Goal: Navigation & Orientation: Find specific page/section

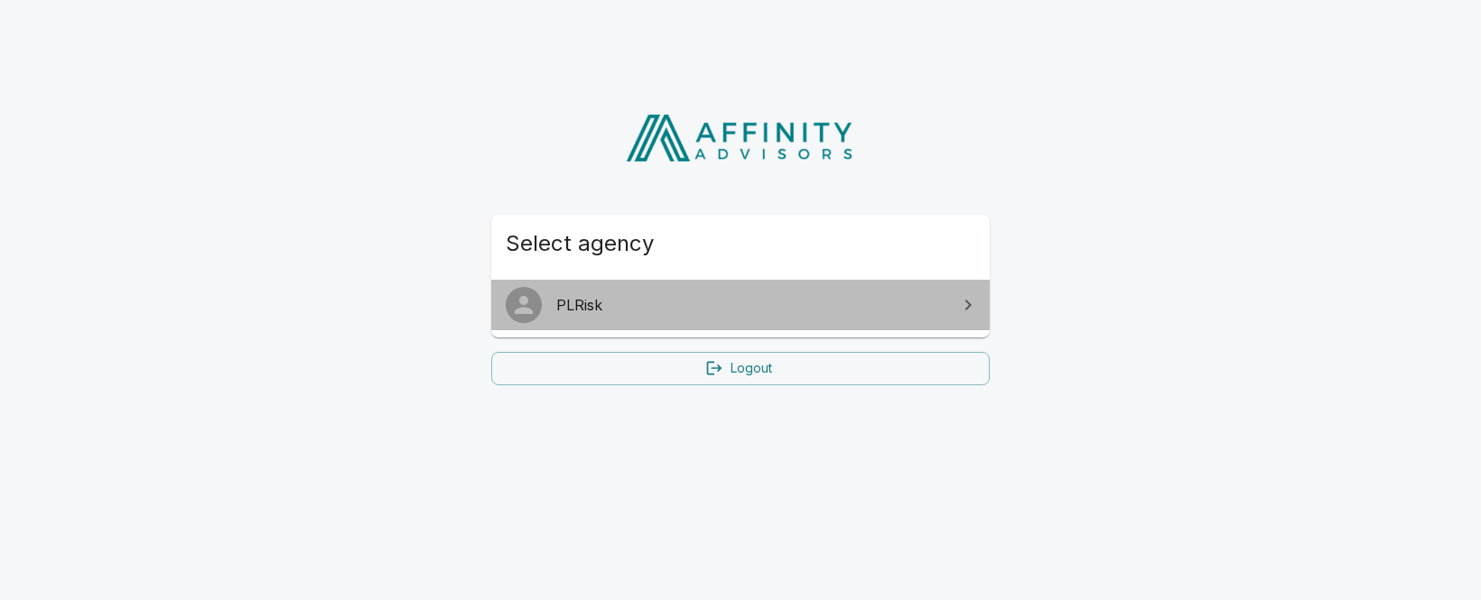
click at [841, 301] on span "PLRisk" at bounding box center [751, 305] width 390 height 22
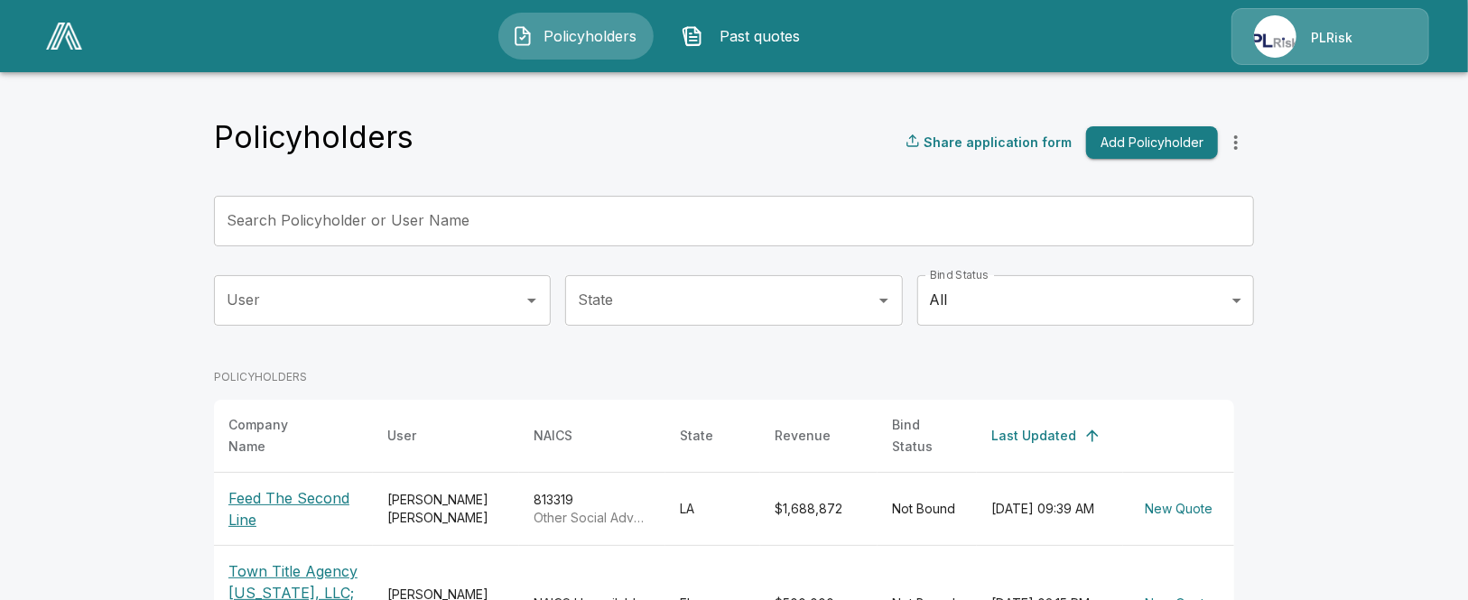
click at [1269, 33] on div "PLRisk" at bounding box center [1331, 36] width 198 height 57
click at [1264, 43] on div "PLRisk" at bounding box center [1331, 36] width 198 height 57
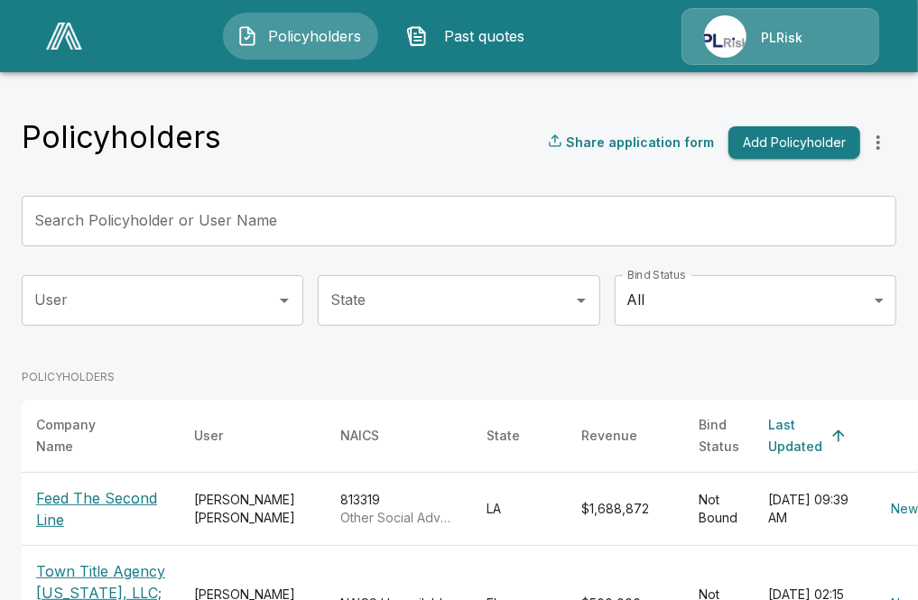
click at [756, 42] on div "PLRisk" at bounding box center [781, 36] width 198 height 57
click at [741, 41] on div "PLRisk" at bounding box center [781, 36] width 198 height 57
drag, startPoint x: 767, startPoint y: 55, endPoint x: 766, endPoint y: 65, distance: 10.0
click at [766, 64] on div "Policyholders Past quotes PLRisk" at bounding box center [459, 36] width 884 height 58
drag, startPoint x: 868, startPoint y: 12, endPoint x: 788, endPoint y: 7, distance: 79.6
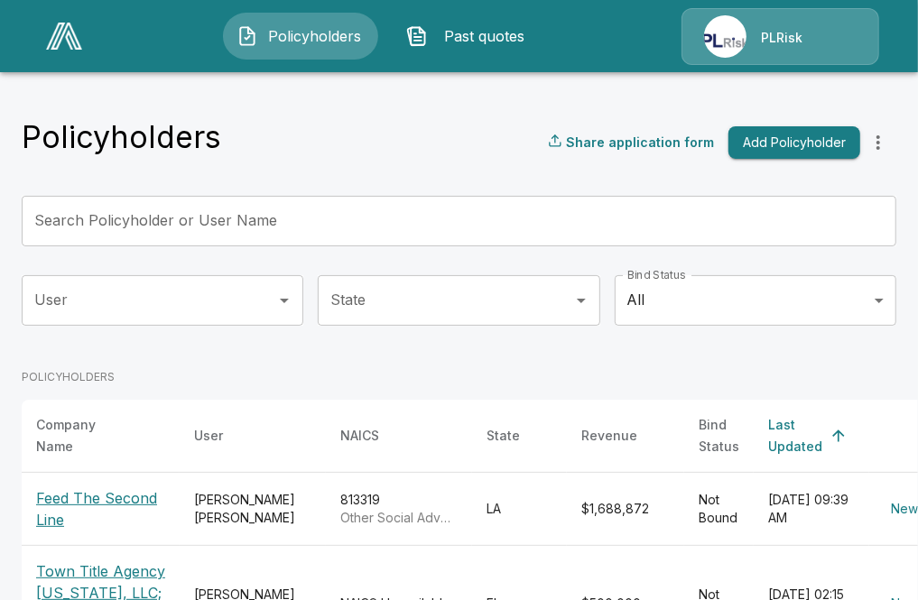
click at [788, 8] on div "PLRisk" at bounding box center [781, 36] width 198 height 57
drag, startPoint x: 788, startPoint y: 7, endPoint x: 667, endPoint y: 13, distance: 121.1
click at [667, 12] on div "Policyholders Past quotes PLRisk" at bounding box center [459, 36] width 884 height 58
click at [726, 26] on div "PLRisk" at bounding box center [781, 36] width 198 height 57
click at [750, 38] on div "PLRisk" at bounding box center [781, 36] width 198 height 57
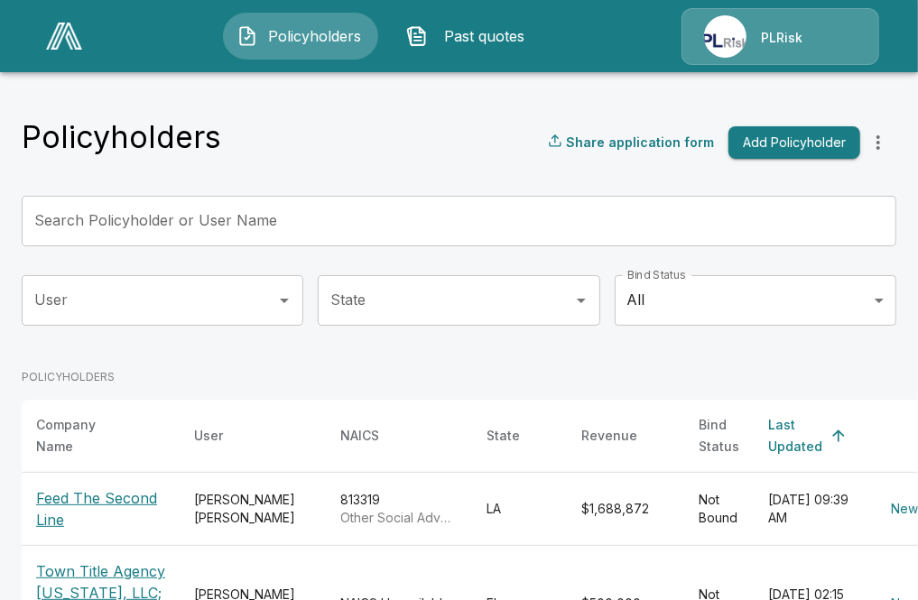
click at [750, 40] on div "PLRisk" at bounding box center [781, 36] width 198 height 57
drag, startPoint x: 750, startPoint y: 40, endPoint x: 586, endPoint y: 97, distance: 173.9
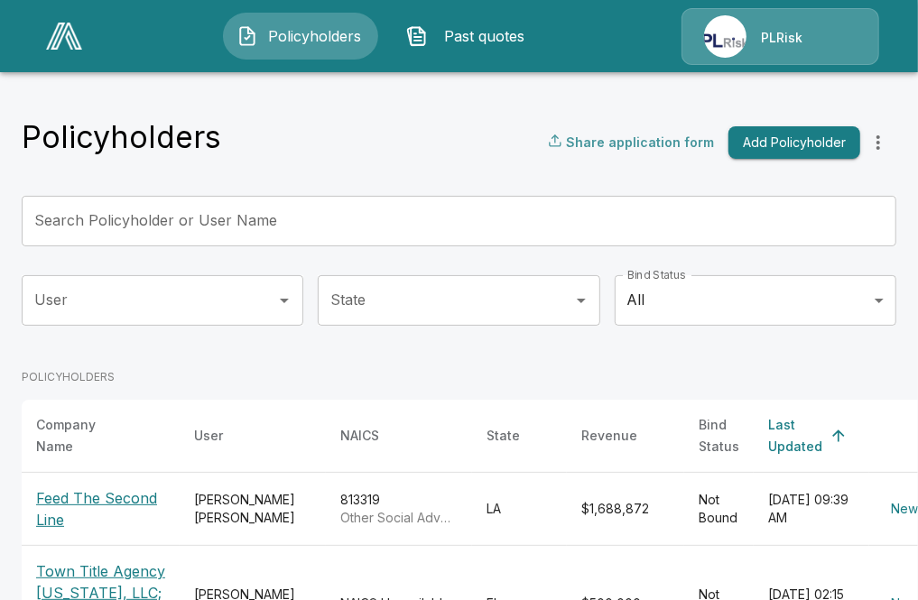
drag, startPoint x: 794, startPoint y: 1, endPoint x: 612, endPoint y: 135, distance: 225.9
click at [612, 135] on p "Share application form" at bounding box center [640, 142] width 148 height 19
drag, startPoint x: 919, startPoint y: 0, endPoint x: 498, endPoint y: 111, distance: 436.1
click at [759, 17] on div "PLRisk" at bounding box center [781, 36] width 198 height 57
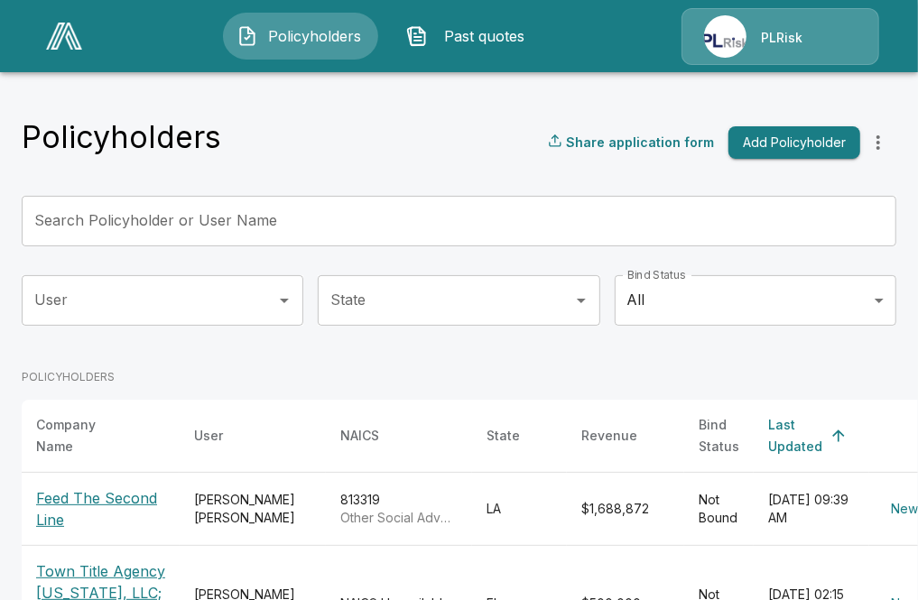
drag, startPoint x: 179, startPoint y: 33, endPoint x: 89, endPoint y: 28, distance: 89.5
click at [172, 33] on div "Policyholders Past quotes PLRisk" at bounding box center [459, 36] width 884 height 58
click at [48, 28] on img at bounding box center [64, 36] width 36 height 27
click at [733, 37] on div "PLRisk" at bounding box center [781, 36] width 198 height 57
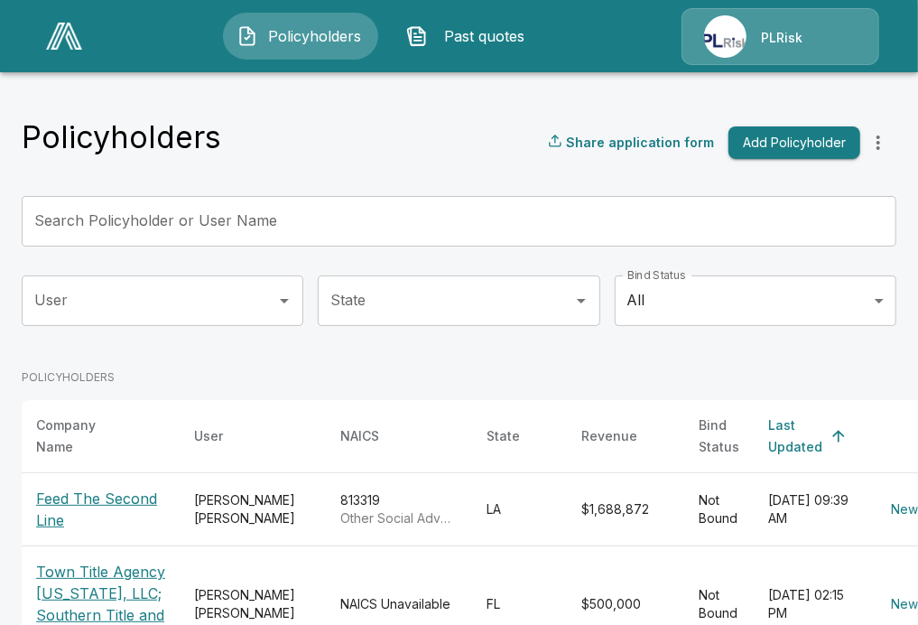
click at [356, 134] on div "Policyholders Share application form Add Policyholder" at bounding box center [459, 142] width 875 height 49
click at [52, 36] on img at bounding box center [64, 36] width 36 height 27
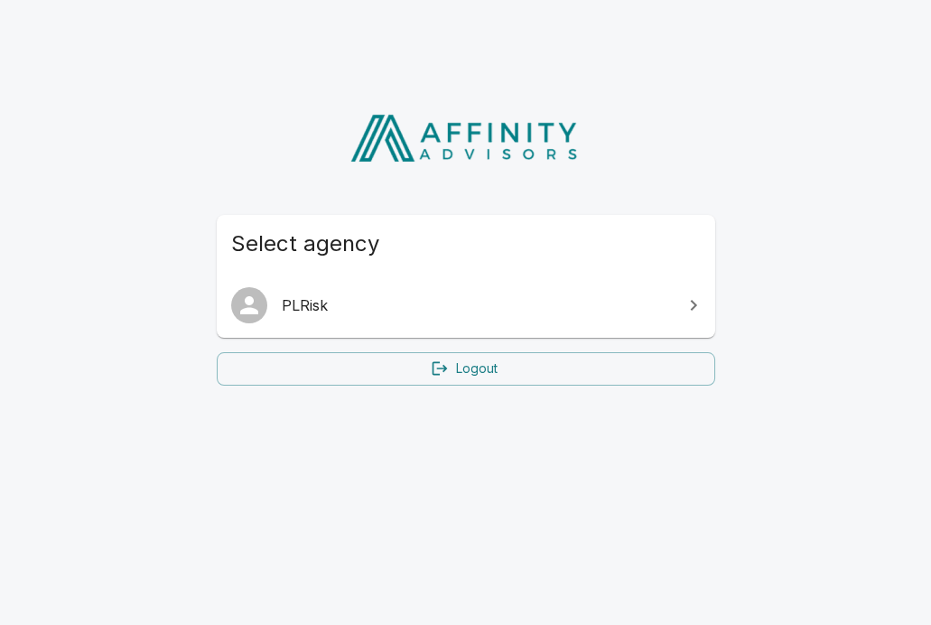
click at [458, 365] on link "Logout" at bounding box center [466, 368] width 498 height 33
click at [529, 302] on span "PLRisk" at bounding box center [477, 305] width 390 height 22
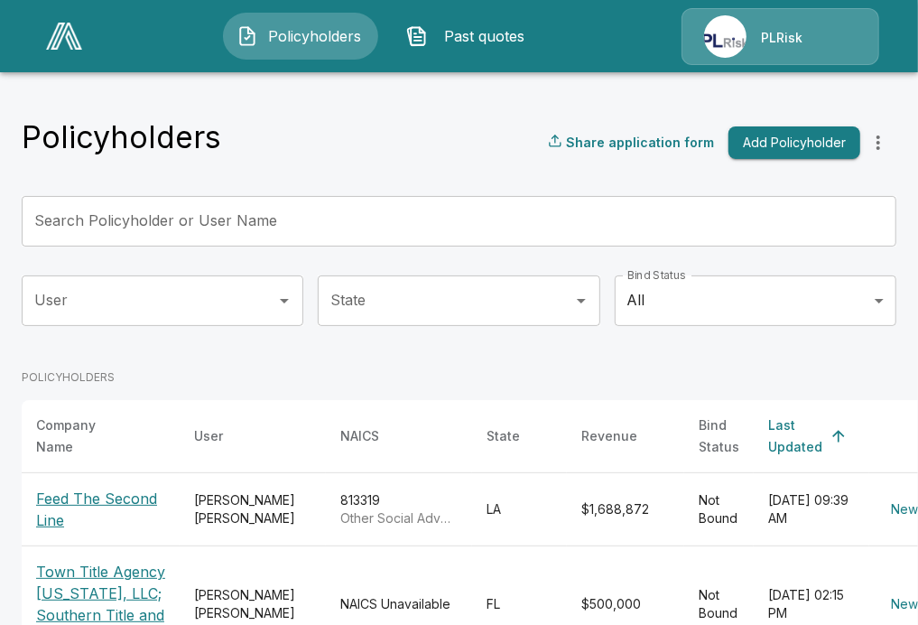
click at [726, 43] on div "PLRisk" at bounding box center [781, 36] width 198 height 57
drag, startPoint x: 839, startPoint y: 38, endPoint x: 746, endPoint y: 38, distance: 93.0
click at [805, 34] on div "PLRisk" at bounding box center [781, 36] width 198 height 57
click at [674, 45] on div "Policyholders Past quotes PLRisk" at bounding box center [459, 36] width 884 height 58
click at [285, 42] on span "Policyholders" at bounding box center [314, 36] width 99 height 22
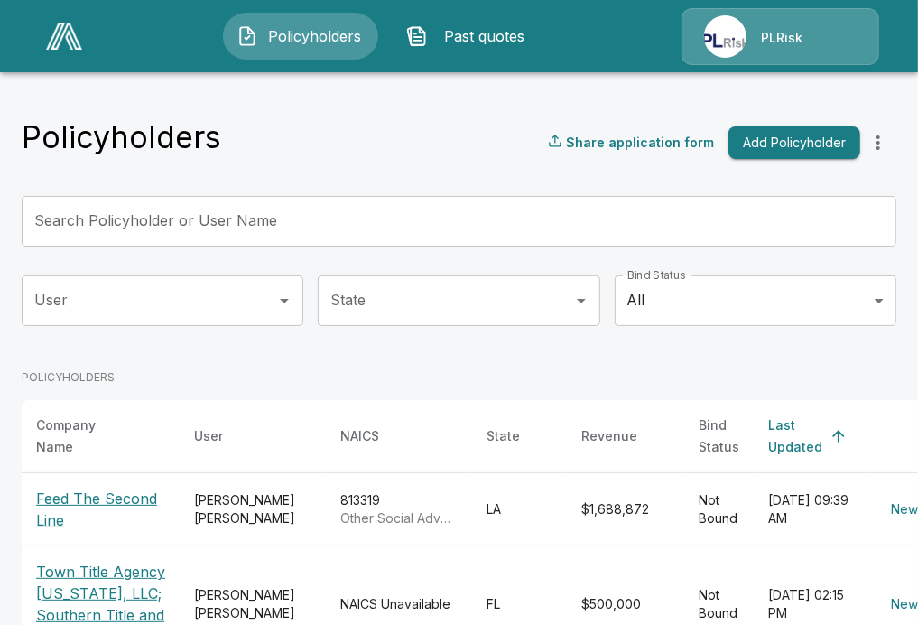
click at [379, 61] on div "Policyholders Past quotes PLRisk" at bounding box center [459, 36] width 884 height 58
click at [455, 33] on span "Past quotes" at bounding box center [484, 36] width 99 height 22
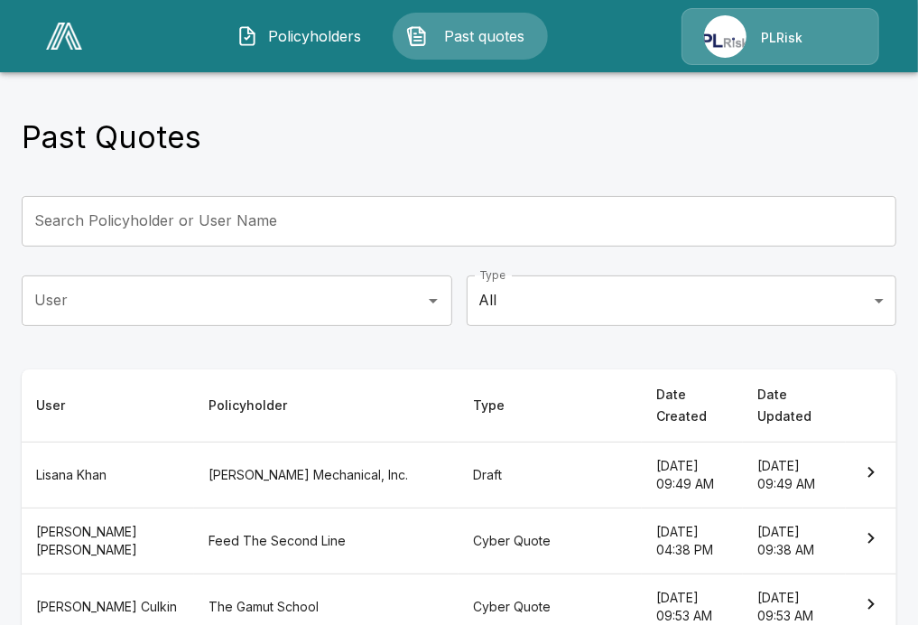
click at [759, 22] on div "PLRisk" at bounding box center [781, 36] width 198 height 57
click at [731, 51] on div "PLRisk" at bounding box center [781, 36] width 198 height 57
drag, startPoint x: 683, startPoint y: 110, endPoint x: 554, endPoint y: 83, distance: 131.1
click at [670, 106] on div "Past Quotes Search Policyholder or User Name Search Policyholder or User Name U…" at bounding box center [459, 633] width 918 height 1131
click at [472, 107] on div "Past Quotes Search Policyholder or User Name Search Policyholder or User Name U…" at bounding box center [459, 633] width 918 height 1131
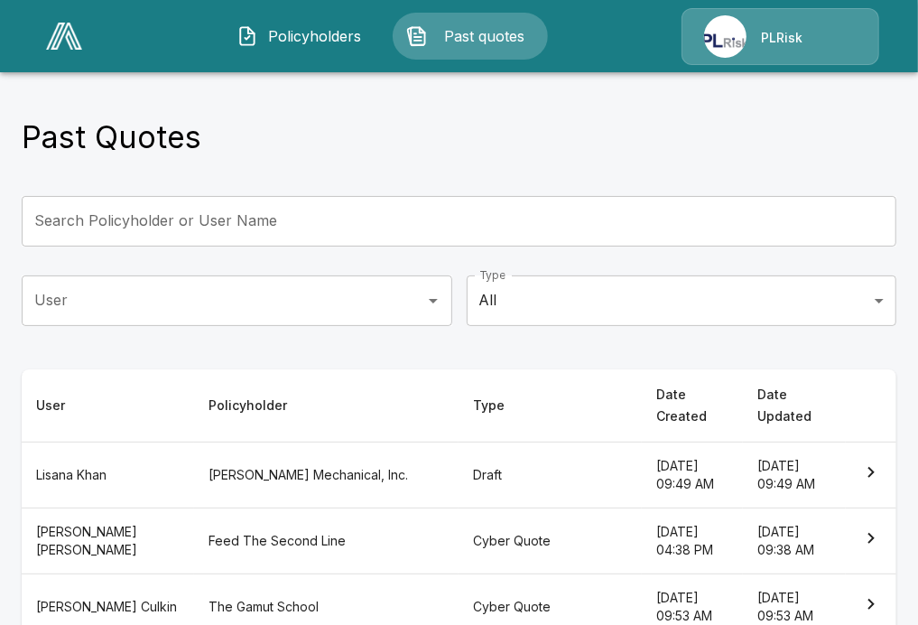
click at [292, 31] on span "Policyholders" at bounding box center [314, 36] width 99 height 22
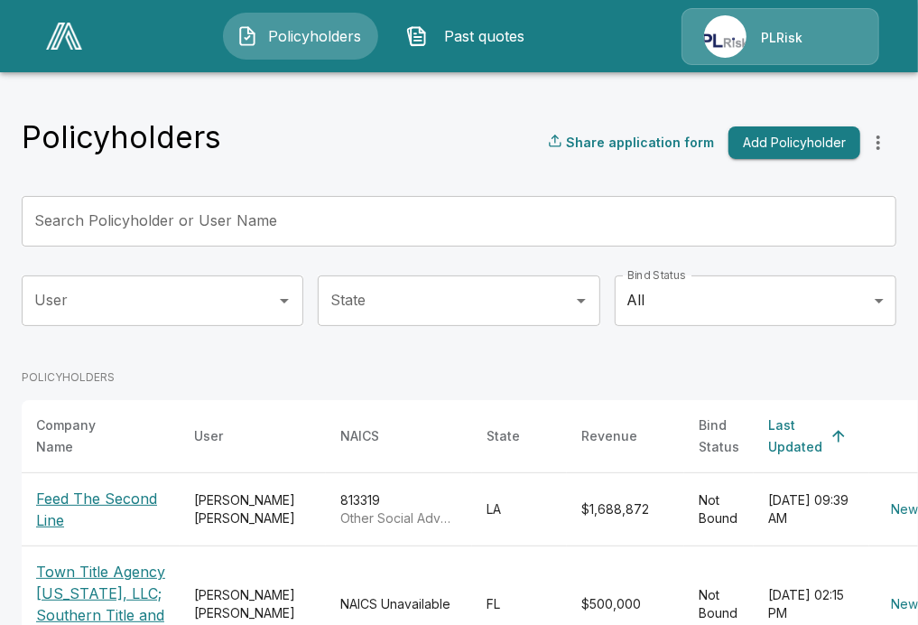
click at [744, 36] on div "PLRisk" at bounding box center [781, 36] width 198 height 57
drag, startPoint x: 179, startPoint y: 132, endPoint x: 163, endPoint y: 117, distance: 21.1
click at [177, 132] on h4 "Policyholders" at bounding box center [122, 137] width 200 height 38
click at [82, 43] on link at bounding box center [64, 36] width 51 height 42
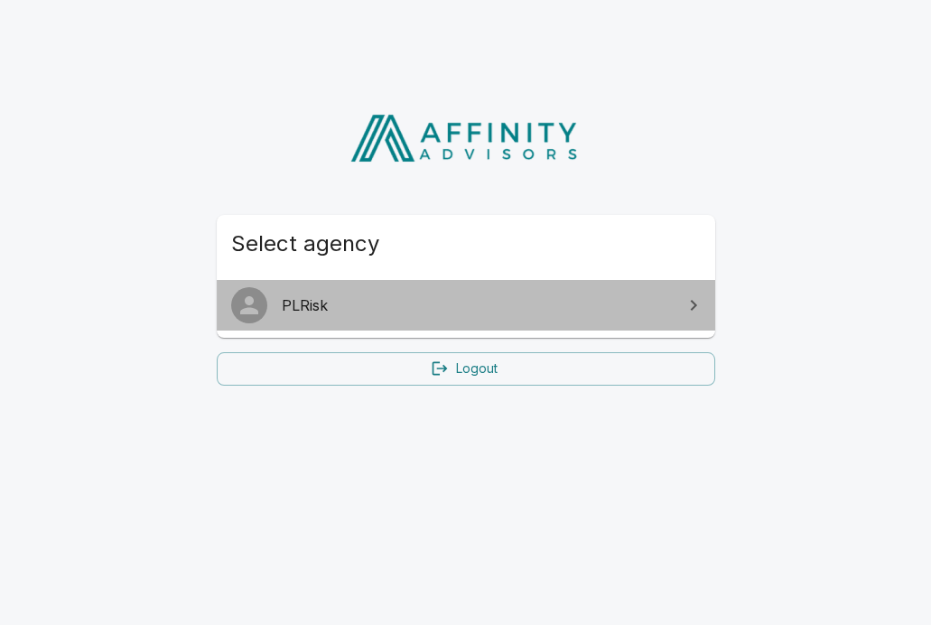
click at [455, 321] on link "PLRisk" at bounding box center [466, 305] width 498 height 51
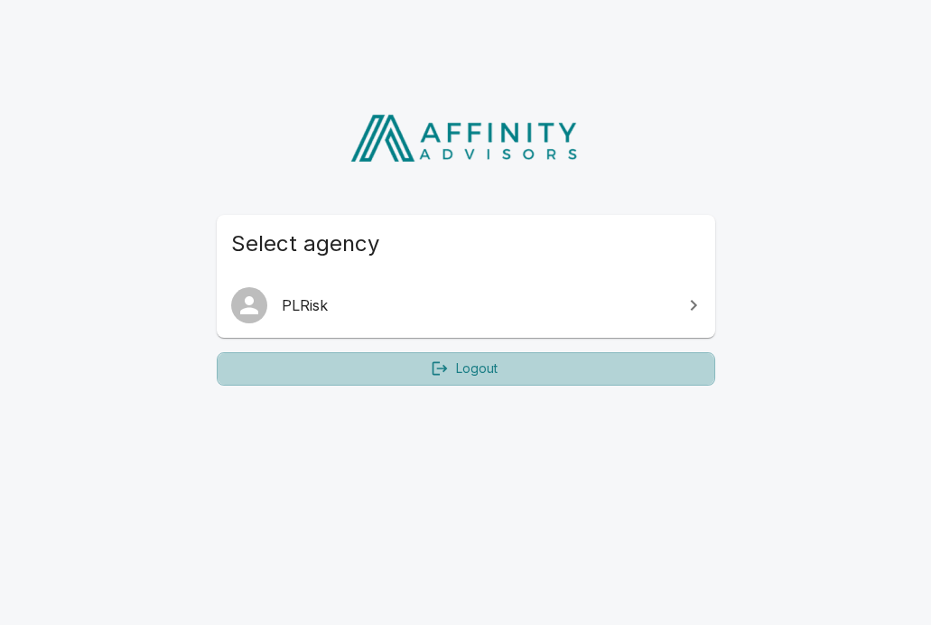
click at [552, 366] on link "Logout" at bounding box center [466, 368] width 498 height 33
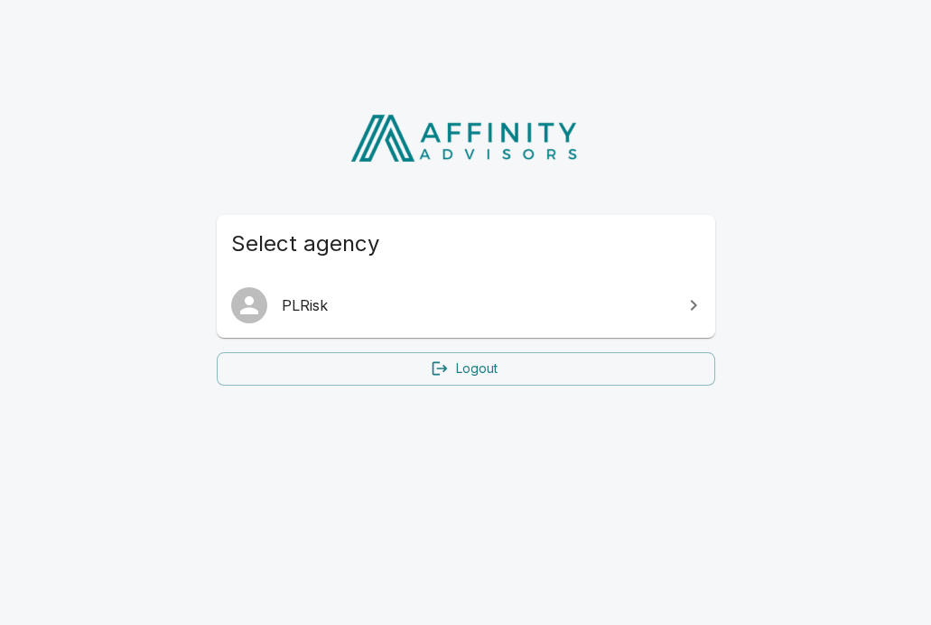
click at [487, 366] on link "Logout" at bounding box center [466, 368] width 498 height 33
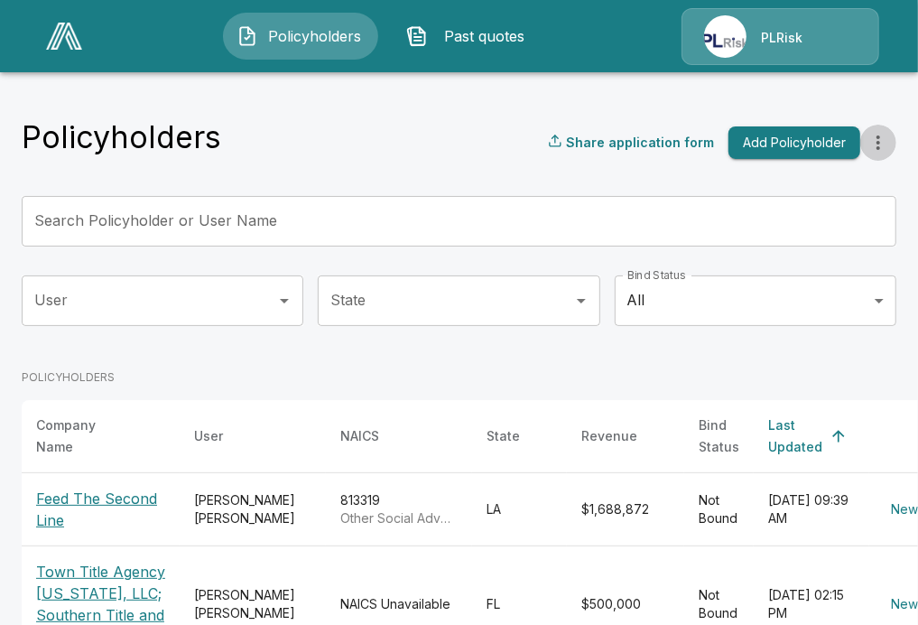
click at [880, 143] on icon "more" at bounding box center [879, 142] width 4 height 14
click at [828, 33] on div "PLRisk" at bounding box center [781, 36] width 198 height 57
click at [808, 29] on div "PLRisk" at bounding box center [781, 36] width 198 height 57
drag, startPoint x: 780, startPoint y: 18, endPoint x: 737, endPoint y: 2, distance: 46.3
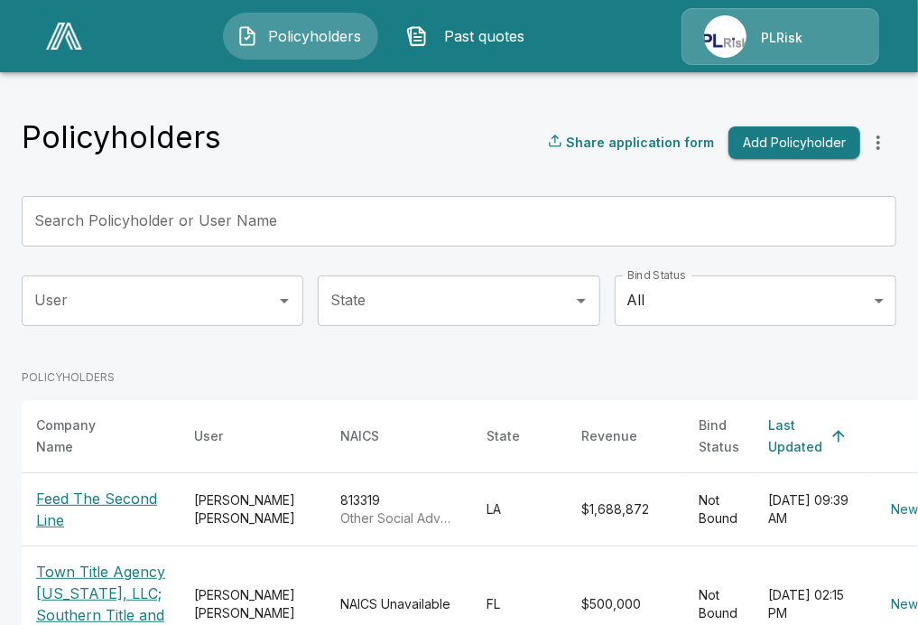
click at [780, 24] on div "PLRisk" at bounding box center [781, 36] width 198 height 57
click at [272, 129] on div "Policyholders Share application form Add Policyholder" at bounding box center [459, 142] width 875 height 49
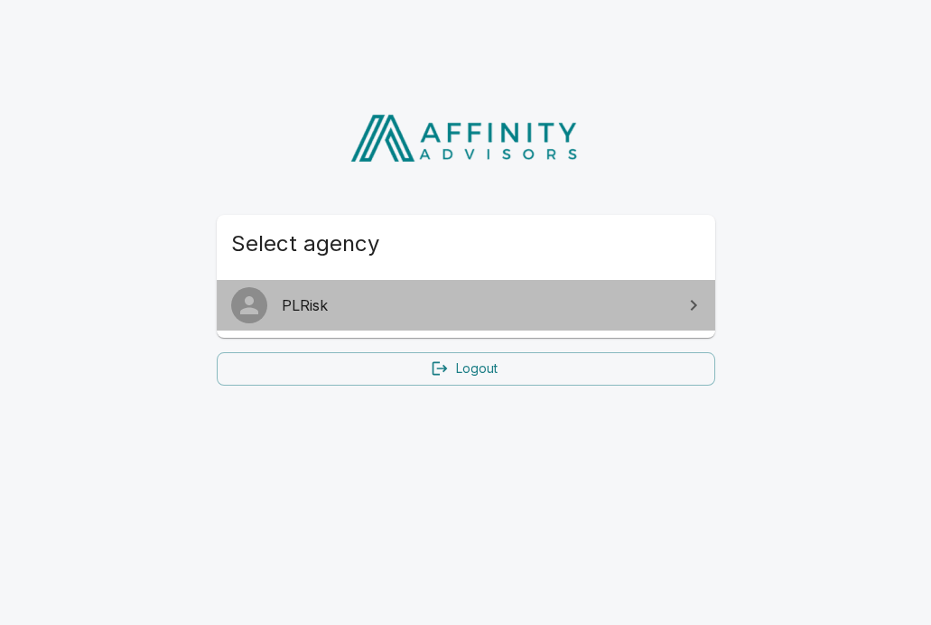
click at [665, 307] on span "PLRisk" at bounding box center [477, 305] width 390 height 22
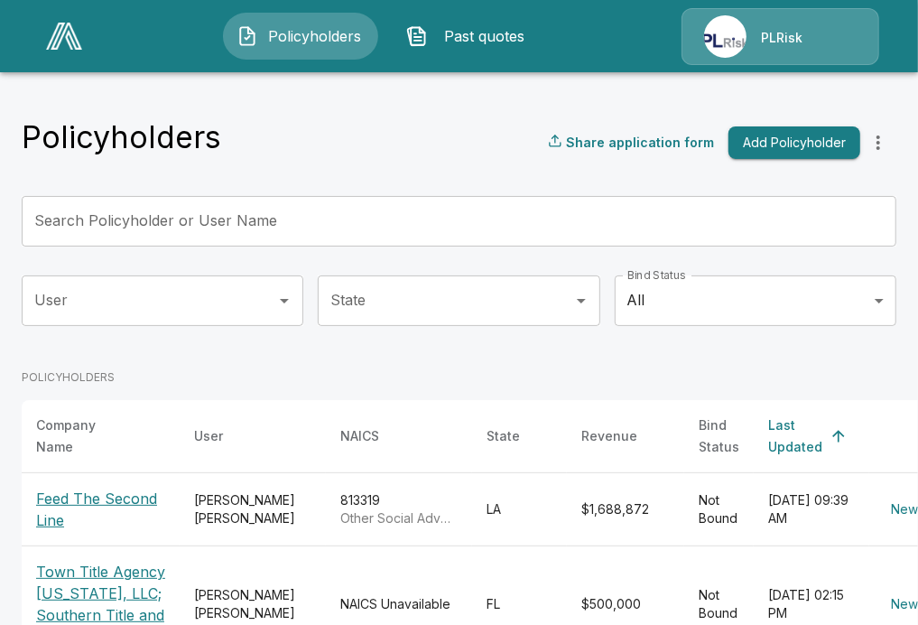
click at [761, 40] on div "PLRisk" at bounding box center [781, 36] width 198 height 57
click at [705, 35] on div "PLRisk" at bounding box center [781, 36] width 198 height 57
click at [796, 36] on div "PLRisk" at bounding box center [781, 36] width 198 height 57
click at [829, 40] on div "PLRisk" at bounding box center [781, 36] width 198 height 57
click at [893, 34] on div "Policyholders Past quotes PLRisk" at bounding box center [459, 36] width 884 height 58
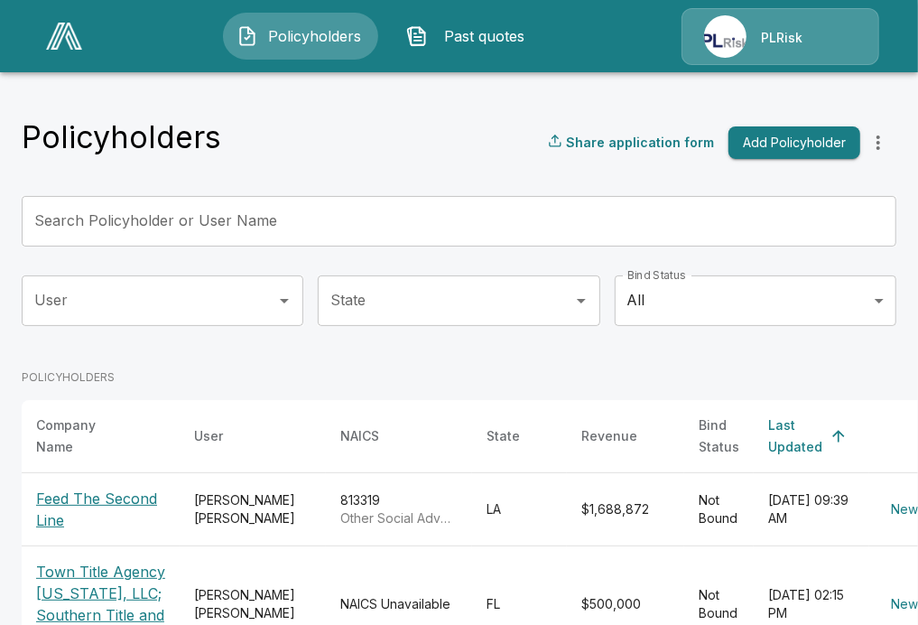
click at [801, 34] on div "PLRisk" at bounding box center [781, 36] width 198 height 57
click at [699, 40] on div "PLRisk" at bounding box center [781, 36] width 198 height 57
drag, startPoint x: 586, startPoint y: 91, endPoint x: 625, endPoint y: 5, distance: 95.0
click at [71, 45] on img at bounding box center [64, 36] width 36 height 27
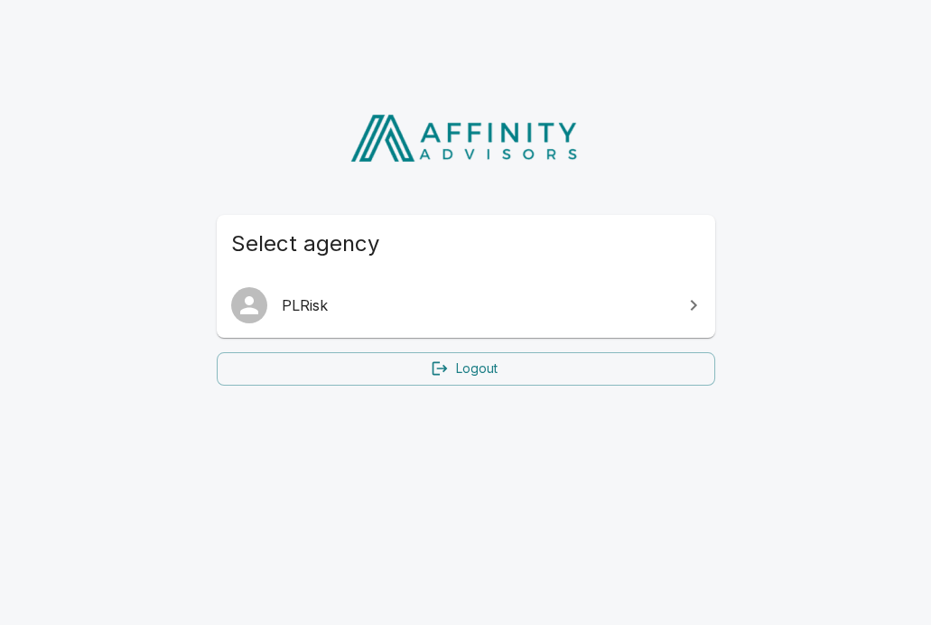
click at [435, 372] on icon at bounding box center [440, 368] width 18 height 18
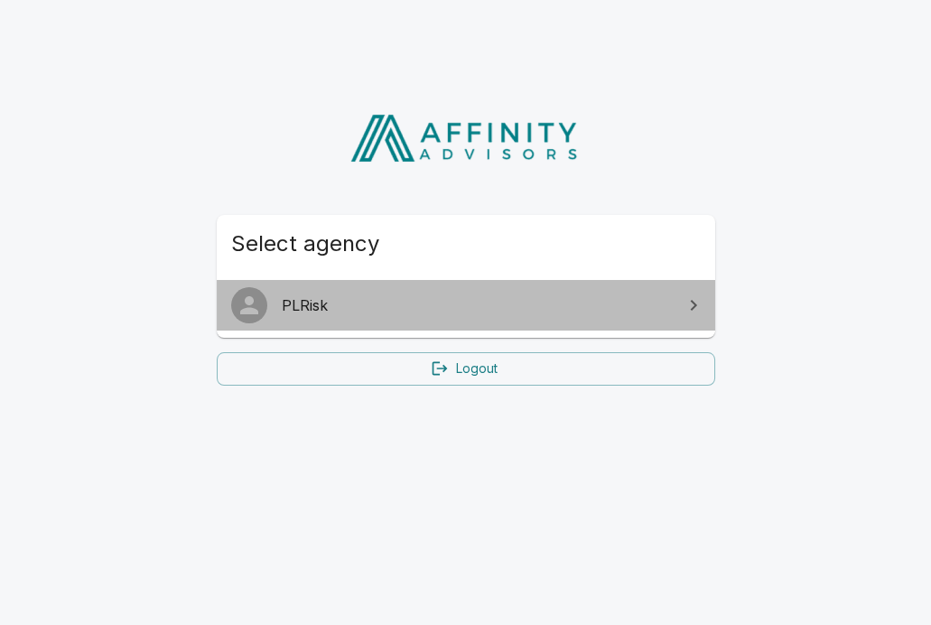
click at [660, 307] on span "PLRisk" at bounding box center [477, 305] width 390 height 22
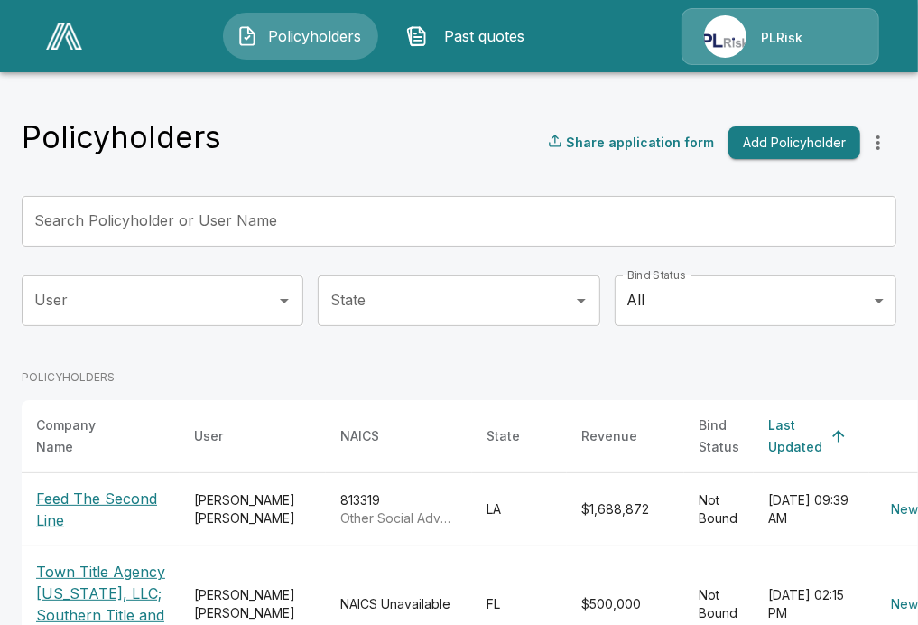
click at [728, 46] on div "PLRisk" at bounding box center [781, 36] width 198 height 57
click at [793, 25] on div "PLRisk" at bounding box center [781, 36] width 198 height 57
click at [719, 24] on div "PLRisk" at bounding box center [781, 36] width 198 height 57
click at [796, 42] on div "PLRisk" at bounding box center [781, 36] width 198 height 57
click at [821, 33] on div "PLRisk" at bounding box center [781, 36] width 198 height 57
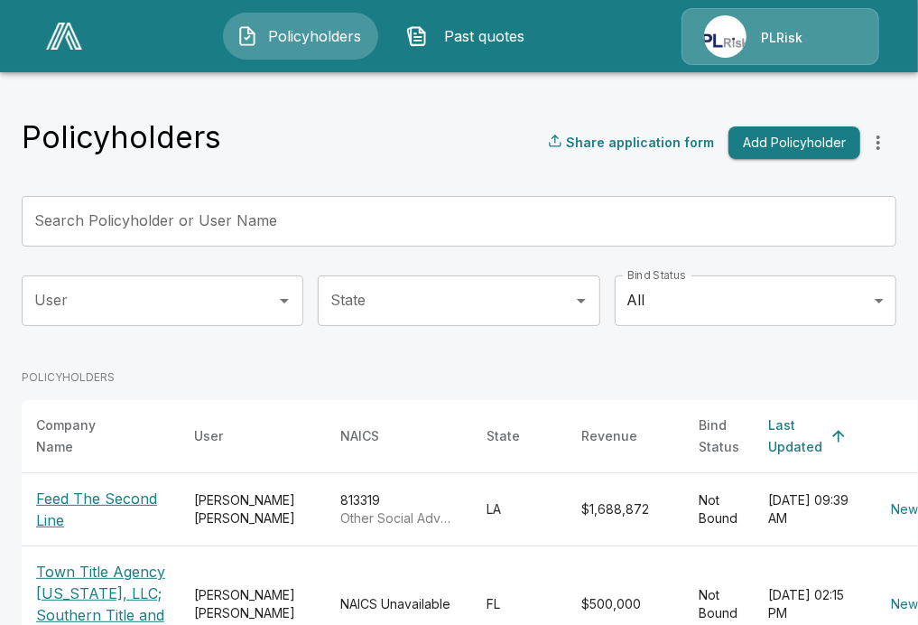
click at [54, 35] on img at bounding box center [64, 36] width 36 height 27
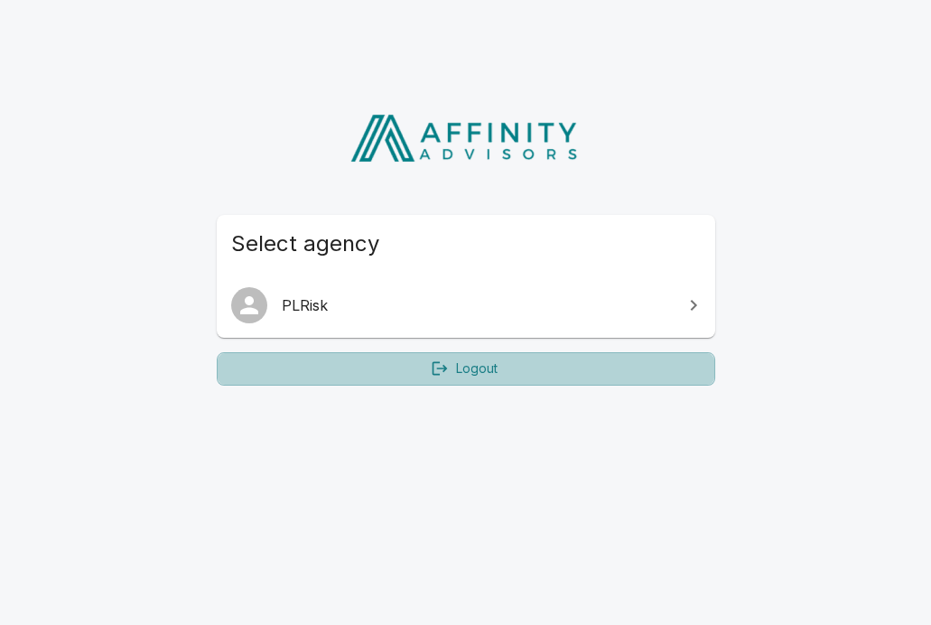
click at [416, 366] on link "Logout" at bounding box center [466, 368] width 498 height 33
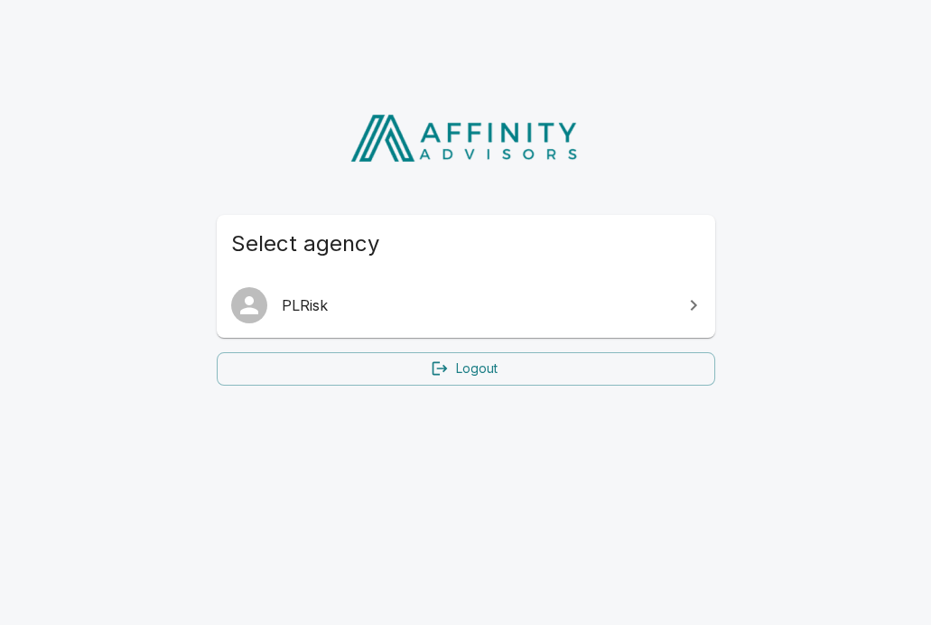
click at [620, 313] on span "PLRisk" at bounding box center [477, 305] width 390 height 22
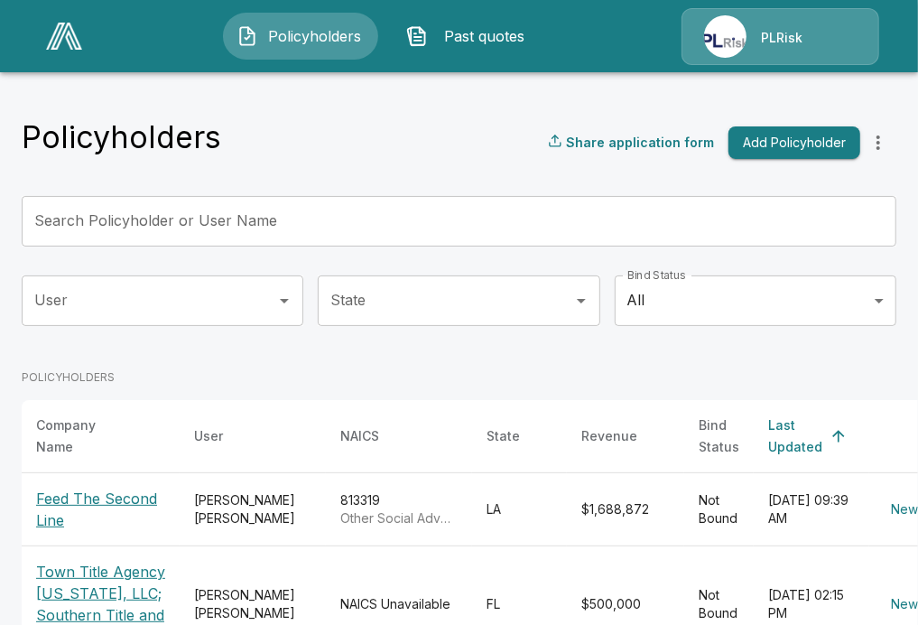
click at [734, 42] on div "PLRisk" at bounding box center [781, 36] width 198 height 57
click at [795, 36] on div "PLRisk" at bounding box center [781, 36] width 198 height 57
click at [713, 37] on div "PLRisk" at bounding box center [781, 36] width 198 height 57
click at [709, 32] on div "PLRisk" at bounding box center [781, 36] width 198 height 57
click at [760, 25] on div "PLRisk" at bounding box center [781, 36] width 198 height 57
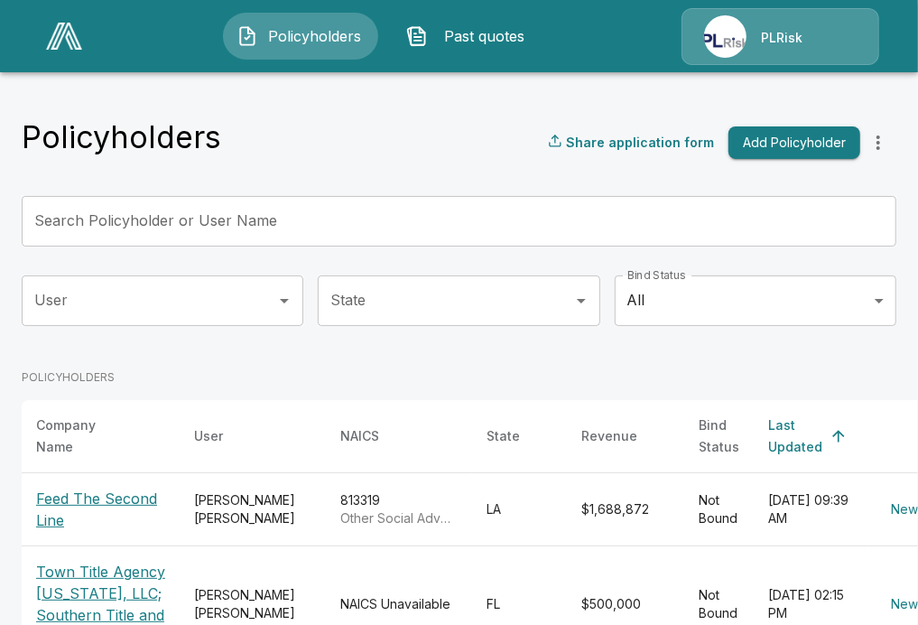
click at [848, 18] on div "PLRisk" at bounding box center [781, 36] width 198 height 57
click at [794, 27] on div "PLRisk" at bounding box center [781, 36] width 198 height 57
click at [442, 154] on div "Policyholders Share application form Add Policyholder" at bounding box center [459, 142] width 875 height 49
click at [732, 33] on div "PLRisk" at bounding box center [781, 36] width 198 height 57
click at [70, 37] on img at bounding box center [64, 36] width 36 height 27
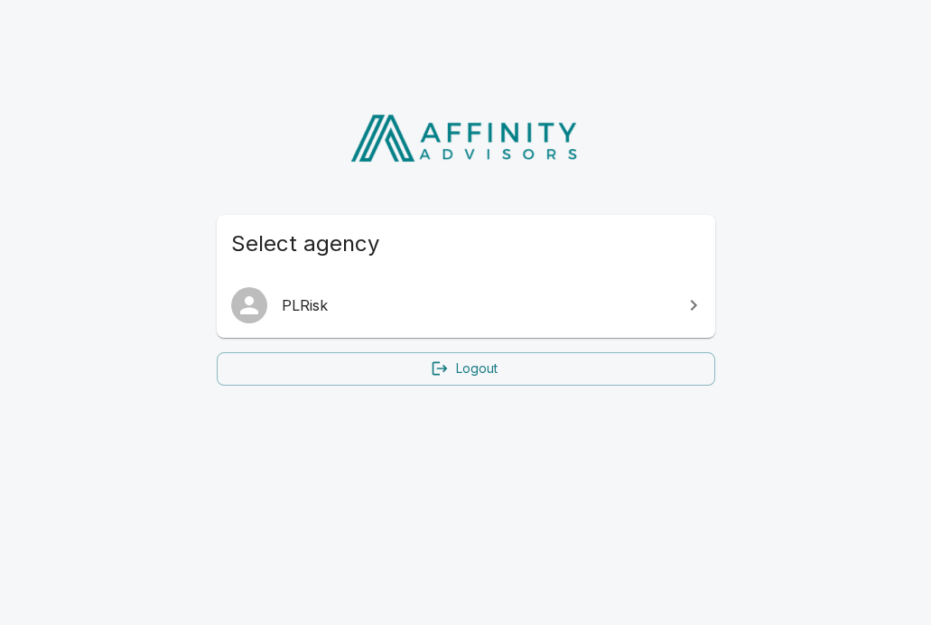
click at [474, 445] on html "Select agency PLRisk Logout" at bounding box center [465, 239] width 931 height 479
click at [464, 370] on link "Logout" at bounding box center [466, 368] width 498 height 33
